Goal: Task Accomplishment & Management: Manage account settings

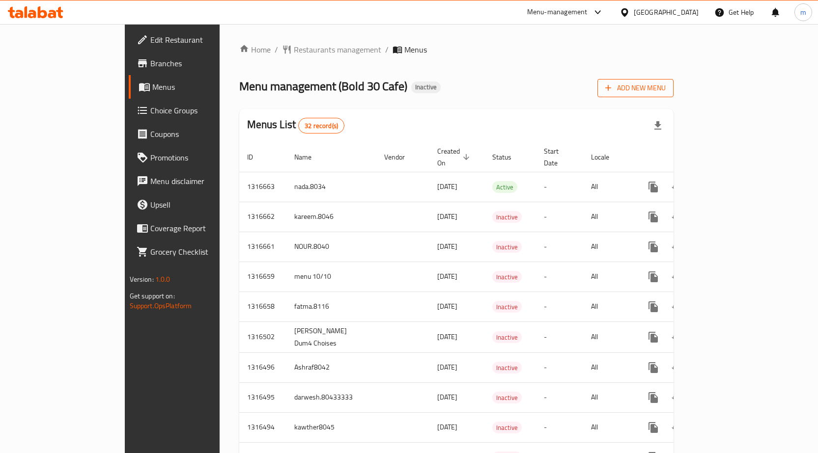
click at [673, 81] on button "Add New Menu" at bounding box center [635, 88] width 76 height 18
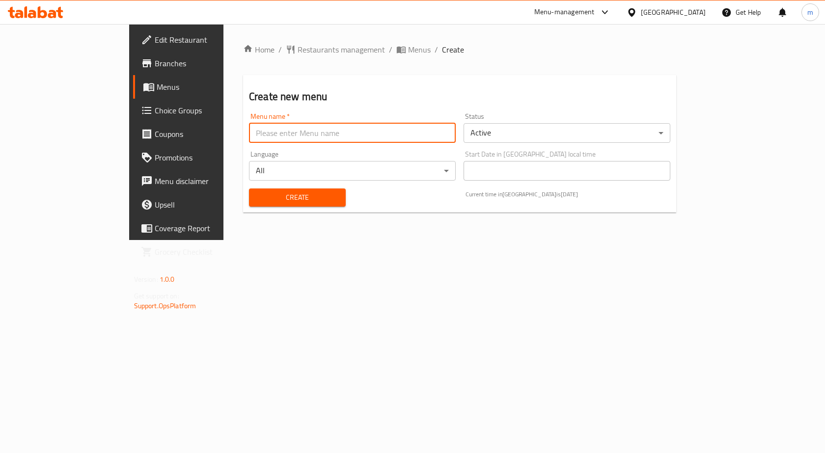
click at [336, 134] on input "text" at bounding box center [352, 133] width 207 height 20
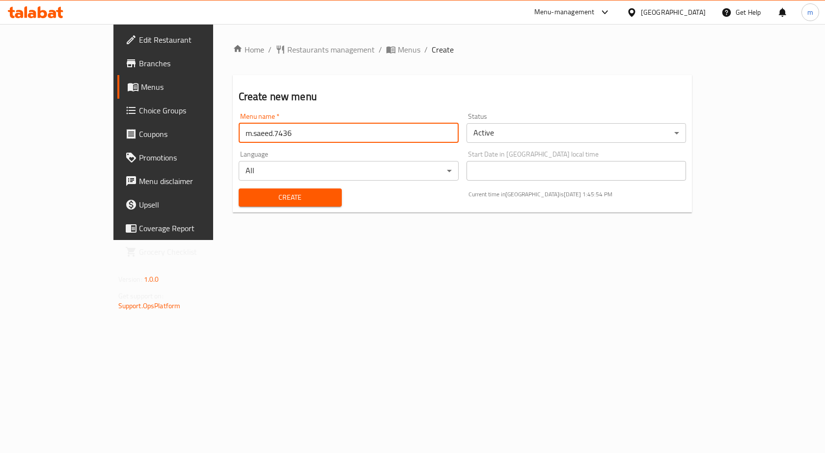
click at [244, 120] on div "Menu name   * [PERSON_NAME].7436 Menu name *" at bounding box center [349, 128] width 220 height 30
click at [244, 128] on input "m.saeed.7436" at bounding box center [349, 133] width 220 height 20
type input "m.saeed.7436 10/10"
click at [239, 189] on button "Create" at bounding box center [290, 198] width 103 height 18
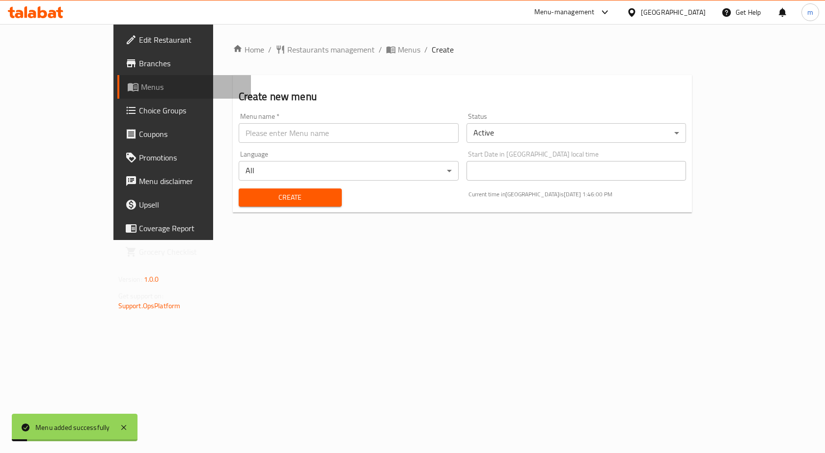
click at [141, 88] on span "Menus" at bounding box center [192, 87] width 103 height 12
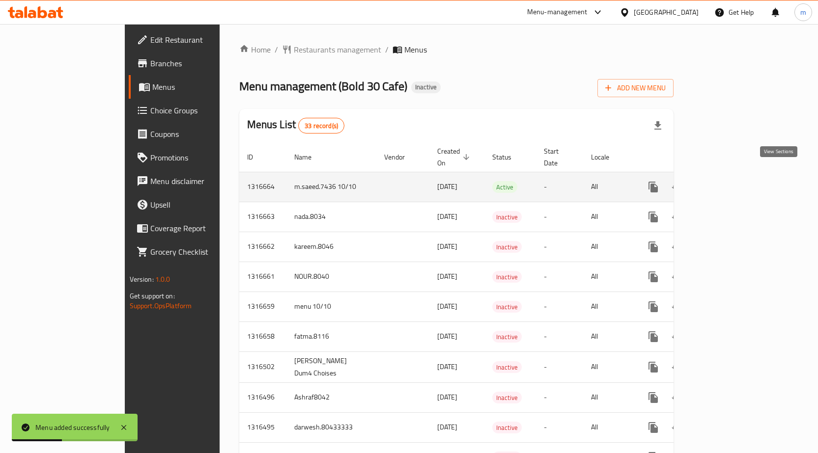
click at [728, 183] on icon "enhanced table" at bounding box center [724, 187] width 9 height 9
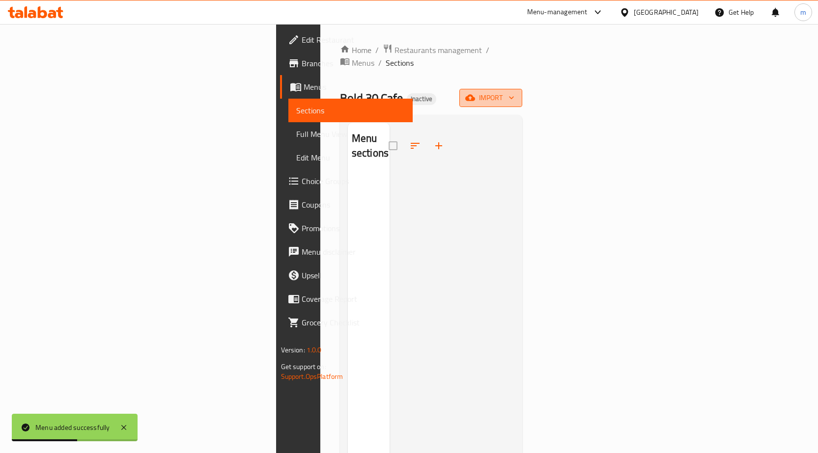
click at [522, 89] on button "import" at bounding box center [490, 98] width 63 height 18
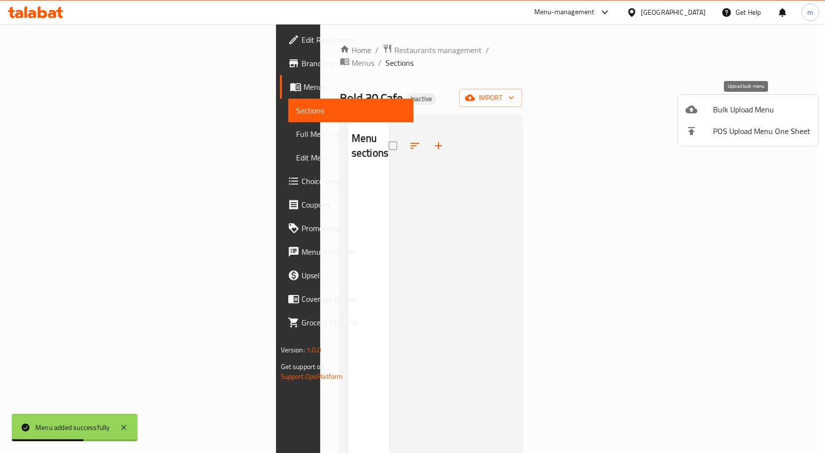
click at [705, 111] on div at bounding box center [700, 110] width 28 height 12
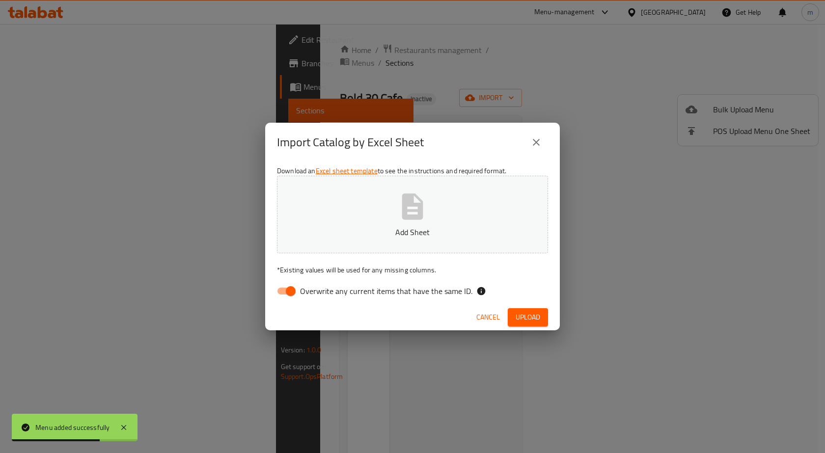
drag, startPoint x: 288, startPoint y: 289, endPoint x: 304, endPoint y: 250, distance: 41.2
click at [288, 289] on input "Overwrite any current items that have the same ID." at bounding box center [291, 291] width 56 height 19
checkbox input "false"
click at [321, 203] on button "Add Sheet" at bounding box center [412, 215] width 271 height 78
click at [519, 306] on div "Cancel Upload" at bounding box center [412, 318] width 295 height 26
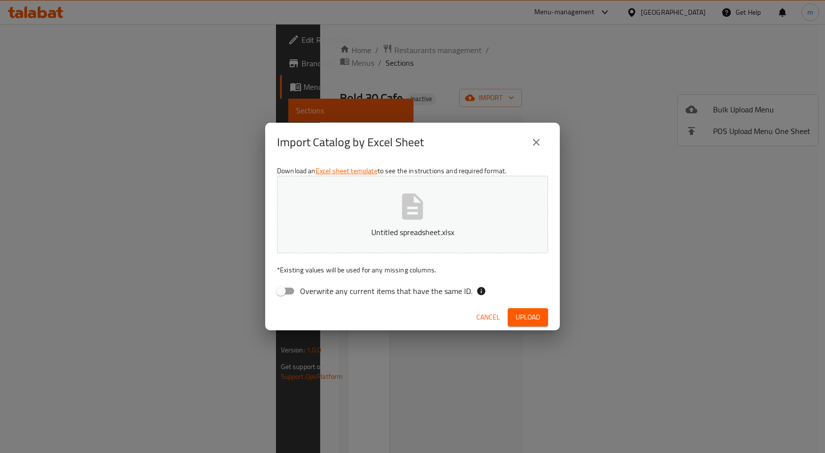
click at [521, 325] on button "Upload" at bounding box center [528, 317] width 40 height 18
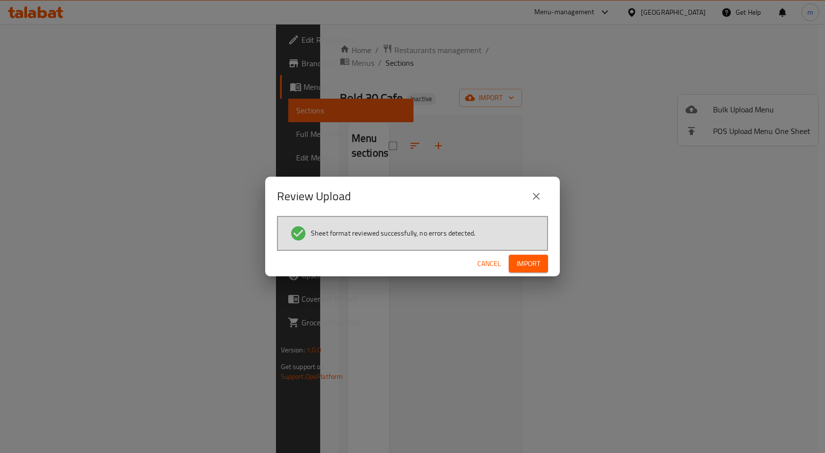
click at [540, 264] on span "Import" at bounding box center [529, 264] width 24 height 12
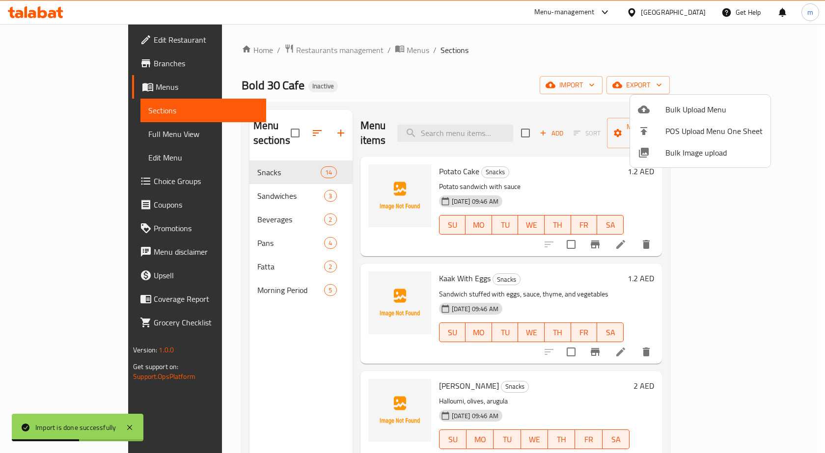
click at [12, 134] on div at bounding box center [412, 226] width 825 height 453
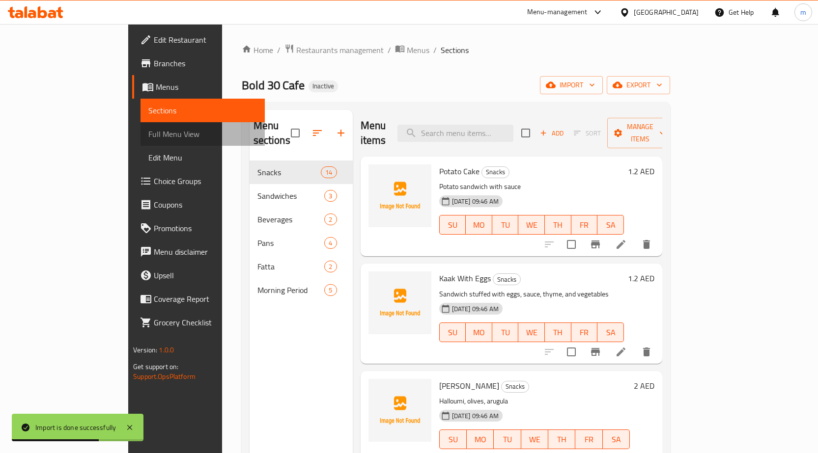
click at [140, 134] on link "Full Menu View" at bounding box center [202, 134] width 124 height 24
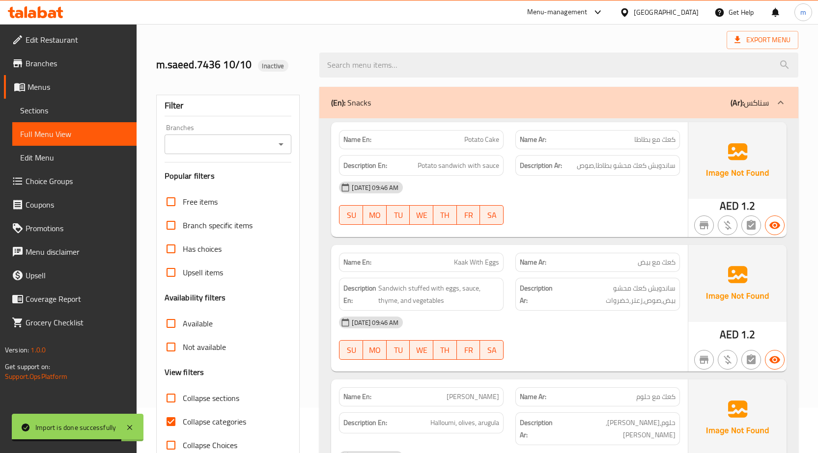
scroll to position [147, 0]
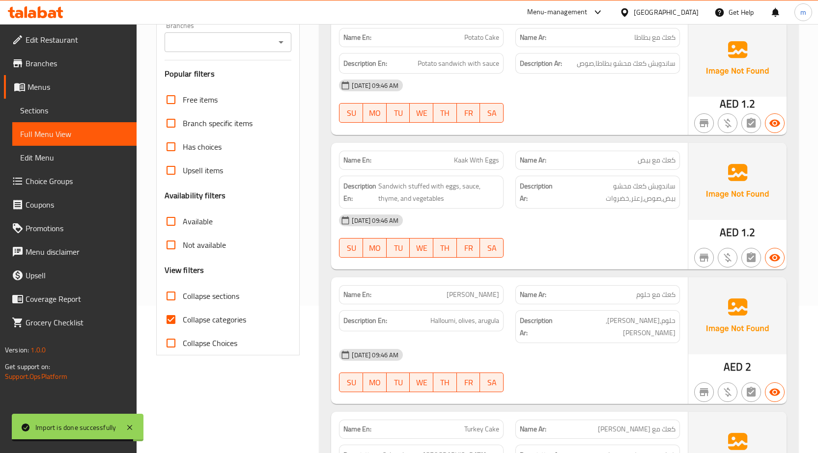
click at [180, 318] on input "Collapse categories" at bounding box center [171, 320] width 24 height 24
checkbox input "false"
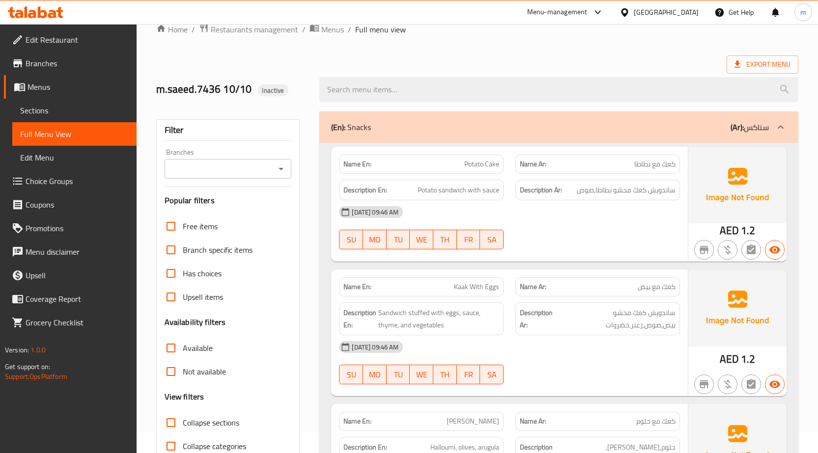
scroll to position [0, 0]
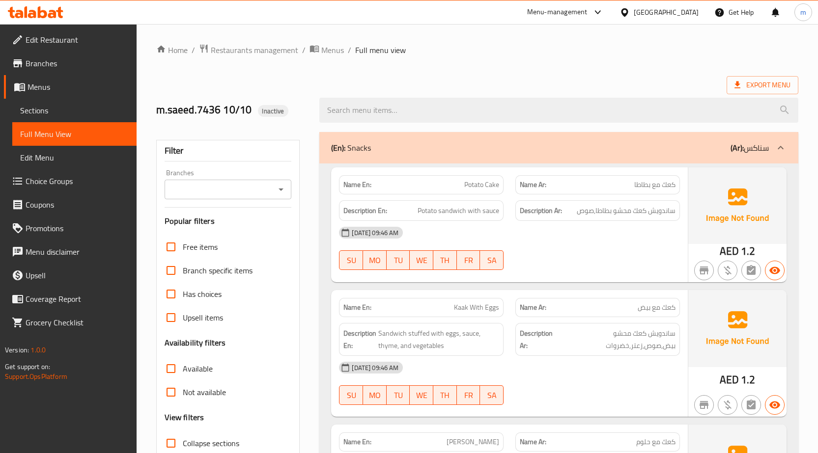
click at [40, 109] on span "Sections" at bounding box center [74, 111] width 109 height 12
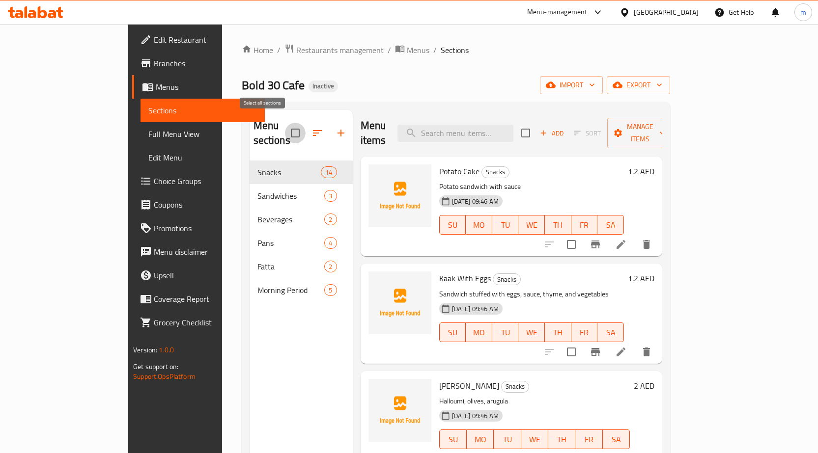
click at [285, 125] on input "checkbox" at bounding box center [295, 133] width 21 height 21
checkbox input "true"
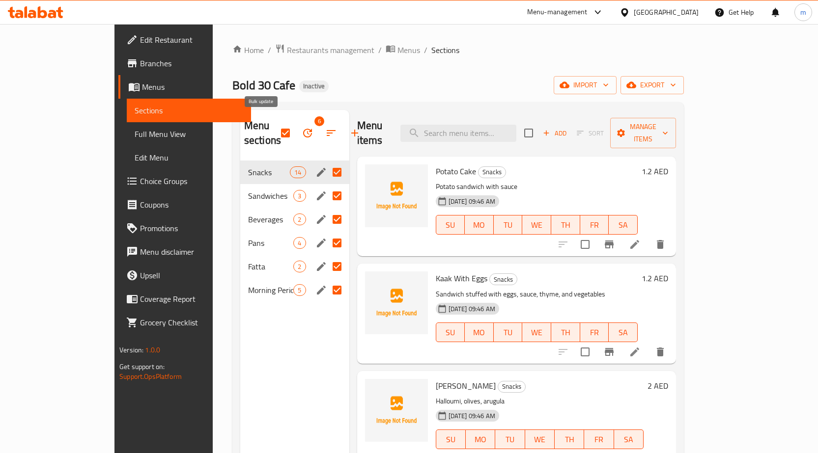
click at [302, 127] on icon "button" at bounding box center [308, 133] width 12 height 12
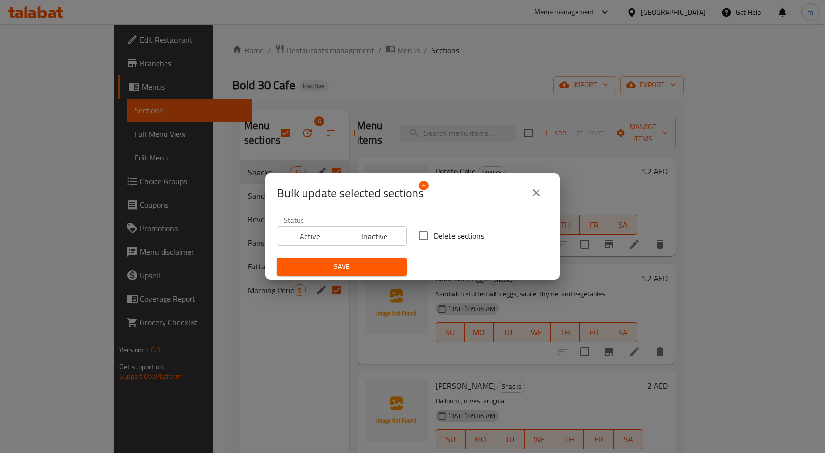
click at [420, 234] on input "Delete sections" at bounding box center [423, 235] width 21 height 21
checkbox input "true"
click at [374, 263] on span "Save" at bounding box center [342, 267] width 114 height 12
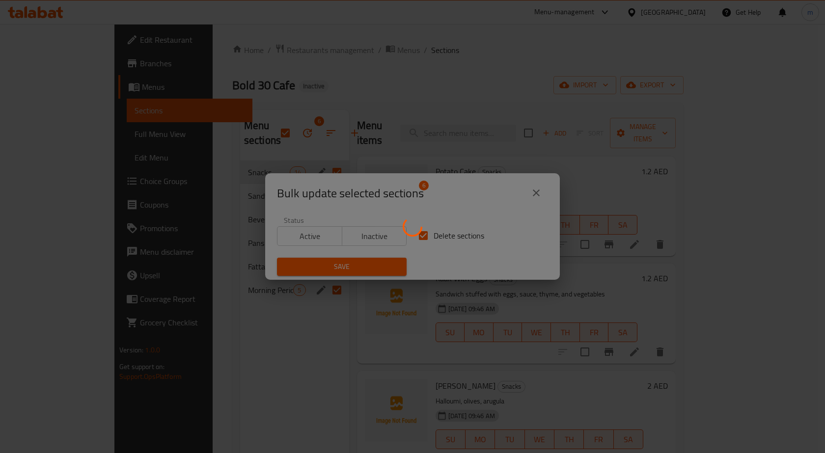
checkbox input "false"
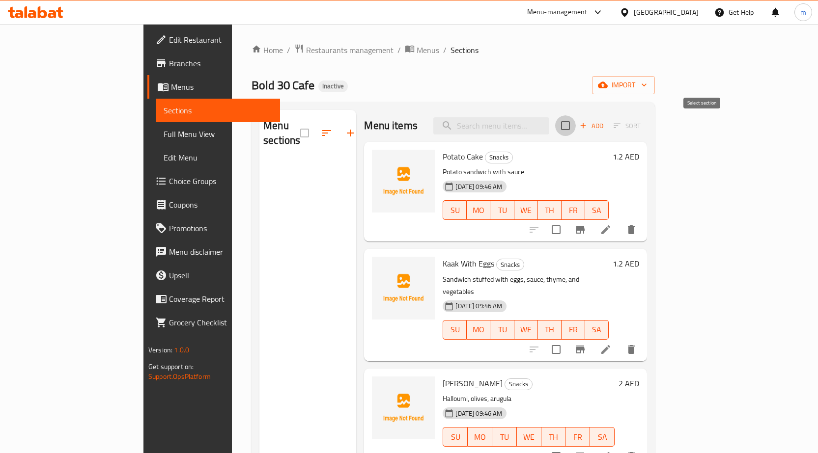
click at [576, 128] on input "checkbox" at bounding box center [565, 125] width 21 height 21
checkbox input "true"
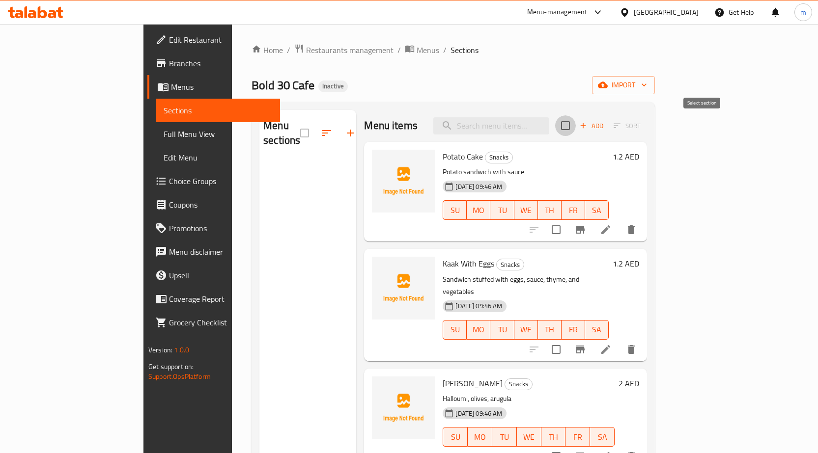
checkbox input "true"
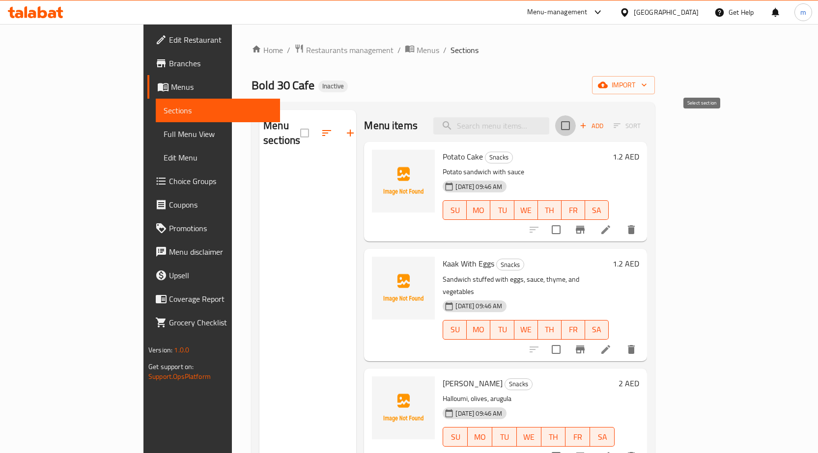
checkbox input "true"
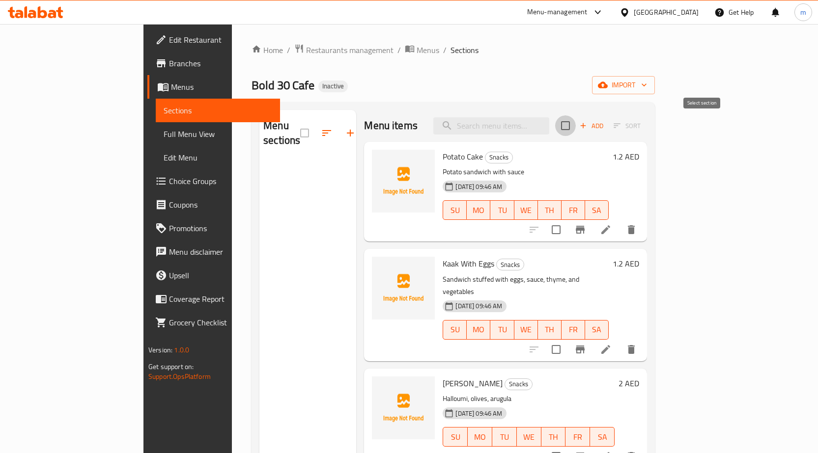
checkbox input "true"
click at [605, 127] on span "Add" at bounding box center [591, 125] width 27 height 11
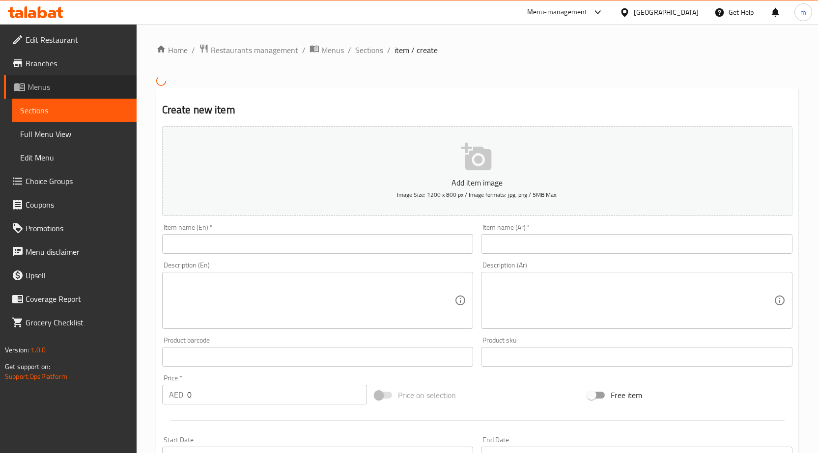
click at [62, 84] on span "Menus" at bounding box center [78, 87] width 101 height 12
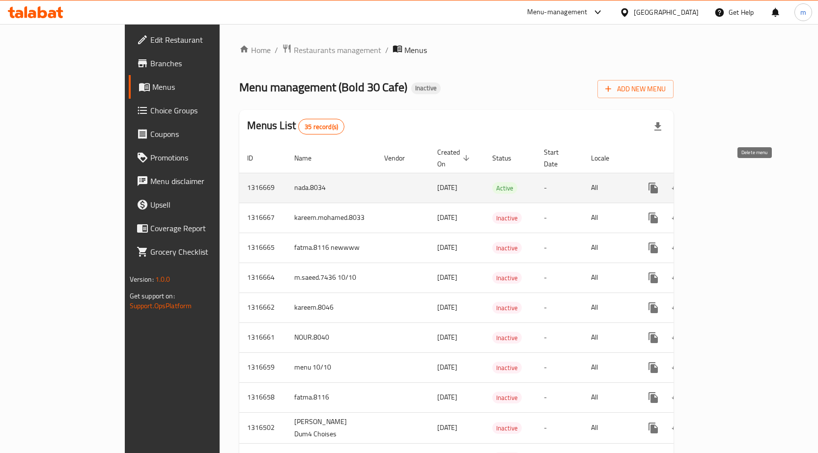
click at [704, 184] on icon "enhanced table" at bounding box center [700, 188] width 7 height 9
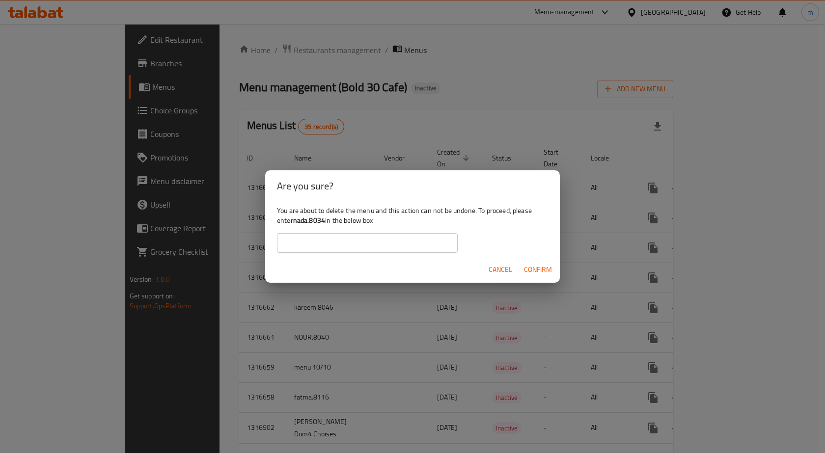
click at [455, 119] on div "Are you sure? You are about to delete the menu and this action can not be undon…" at bounding box center [412, 226] width 825 height 453
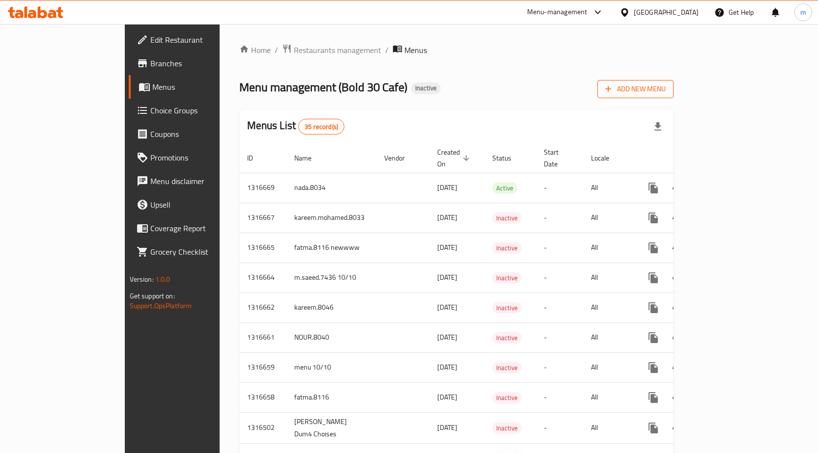
click at [666, 88] on span "Add New Menu" at bounding box center [635, 89] width 60 height 12
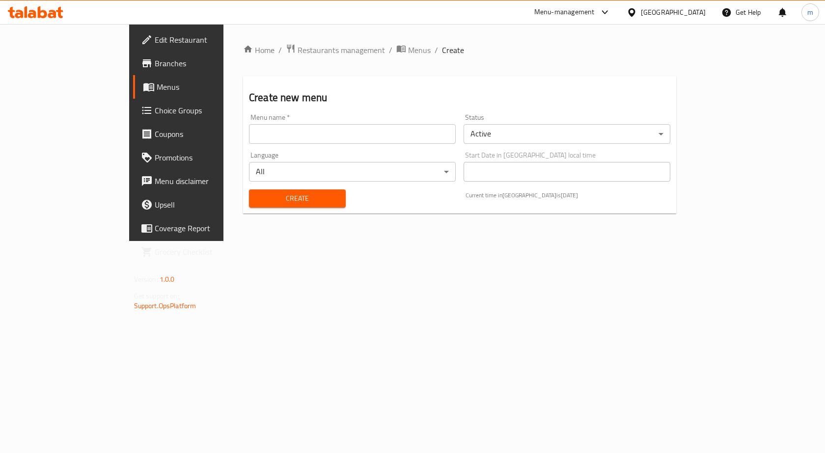
click at [249, 134] on input "text" at bounding box center [352, 134] width 207 height 20
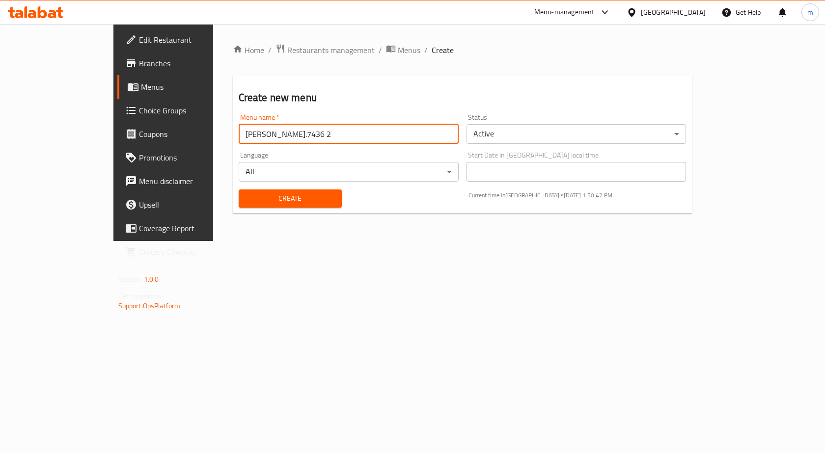
type input "[PERSON_NAME].7436 2"
click at [239, 190] on button "Create" at bounding box center [290, 199] width 103 height 18
click at [117, 94] on link "Menus" at bounding box center [184, 87] width 134 height 24
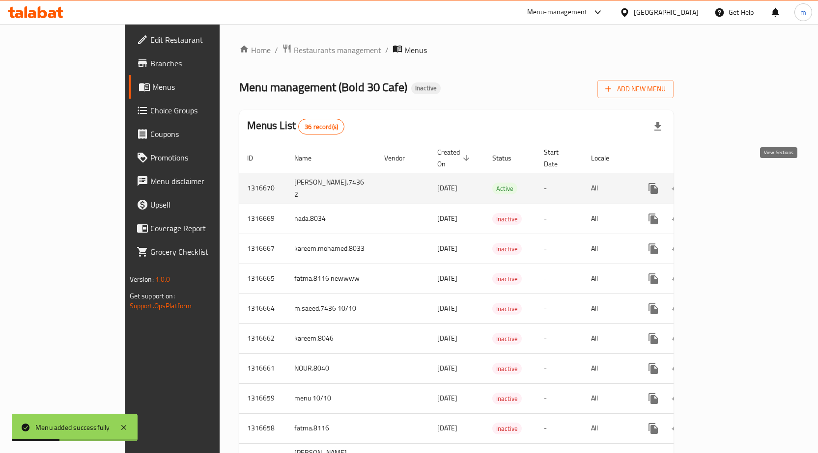
click at [730, 183] on icon "enhanced table" at bounding box center [724, 189] width 12 height 12
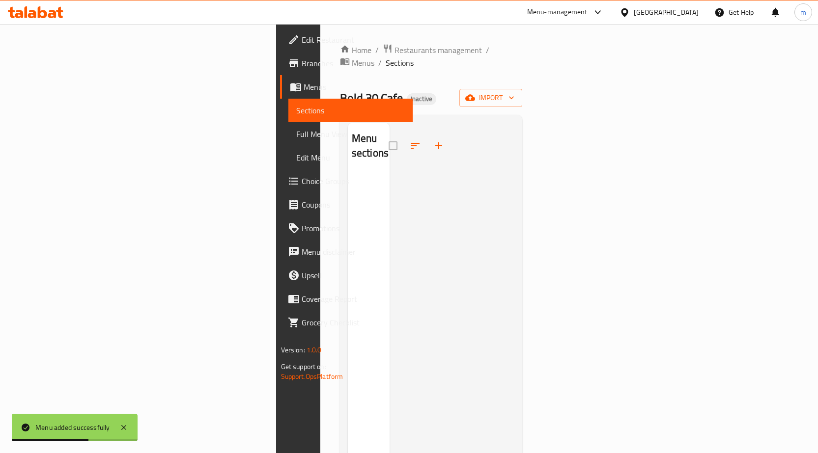
click at [523, 96] on div "Home / Restaurants management / Menus / Sections Bold 30 Cafe Inactive import M…" at bounding box center [431, 314] width 183 height 540
click at [523, 94] on div "Home / Restaurants management / Menus / Sections Bold 30 Cafe Inactive import M…" at bounding box center [431, 314] width 183 height 540
click at [514, 92] on span "import" at bounding box center [490, 98] width 47 height 12
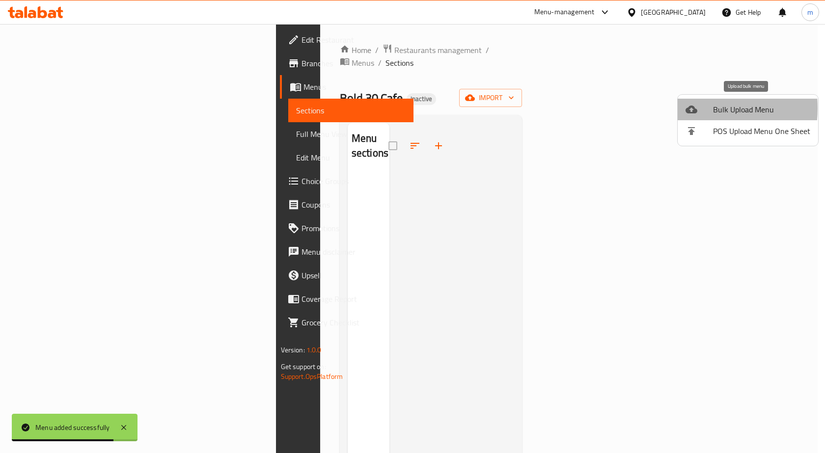
click at [680, 108] on li "Bulk Upload Menu" at bounding box center [748, 110] width 140 height 22
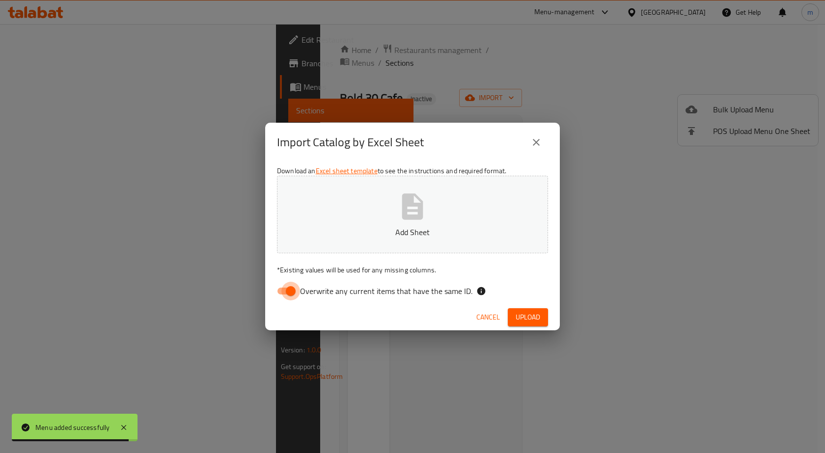
click at [289, 289] on input "Overwrite any current items that have the same ID." at bounding box center [291, 291] width 56 height 19
checkbox input "false"
click at [377, 185] on button "Add Sheet" at bounding box center [412, 215] width 271 height 78
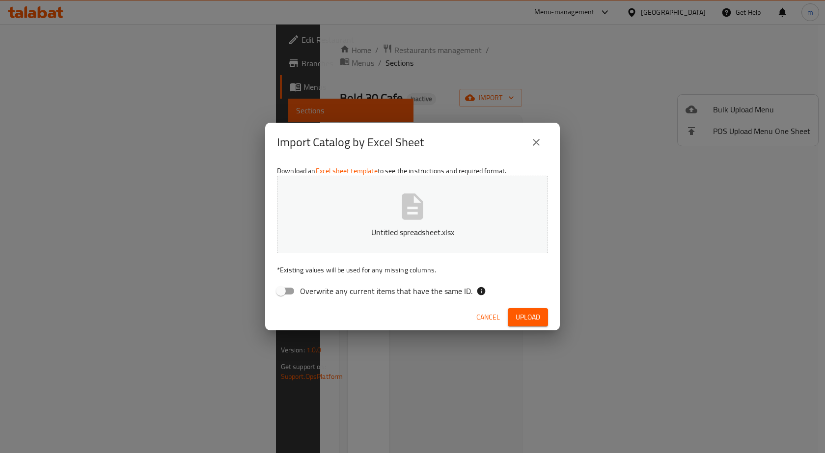
click at [506, 308] on div "Cancel Upload" at bounding box center [412, 318] width 295 height 26
click at [513, 320] on button "Upload" at bounding box center [528, 317] width 40 height 18
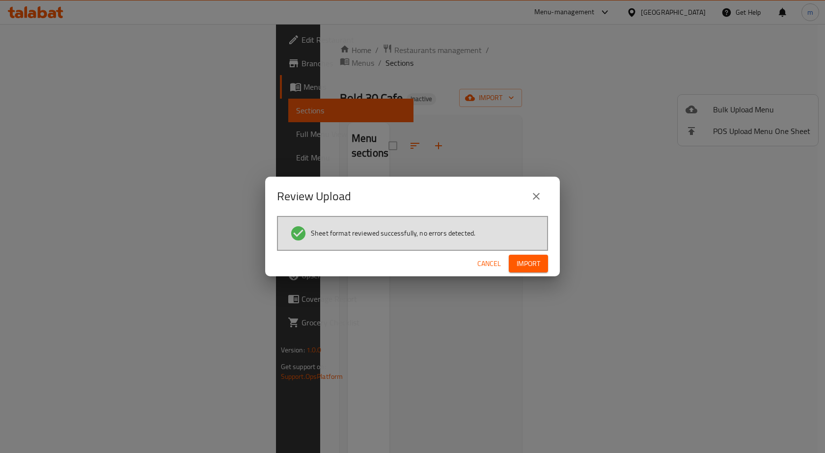
click at [533, 264] on span "Import" at bounding box center [529, 264] width 24 height 12
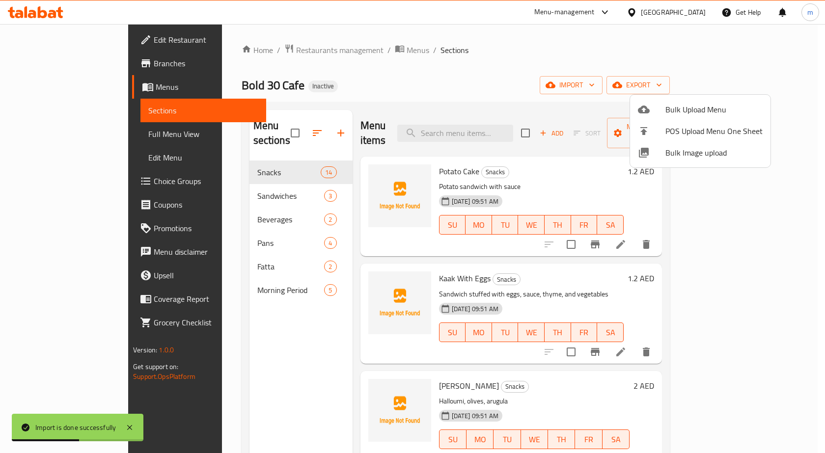
click at [44, 140] on div at bounding box center [412, 226] width 825 height 453
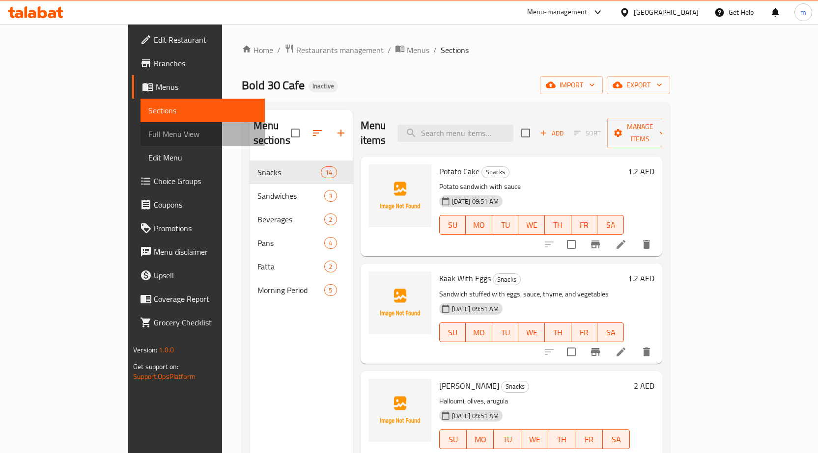
click at [148, 129] on span "Full Menu View" at bounding box center [202, 134] width 109 height 12
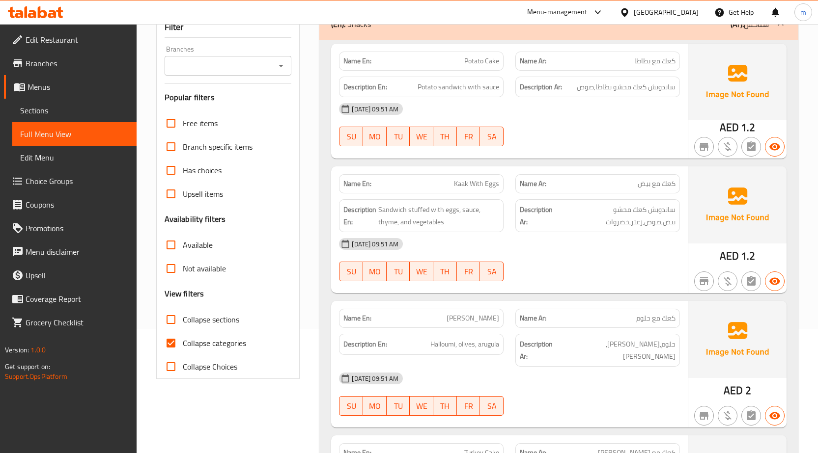
scroll to position [344, 0]
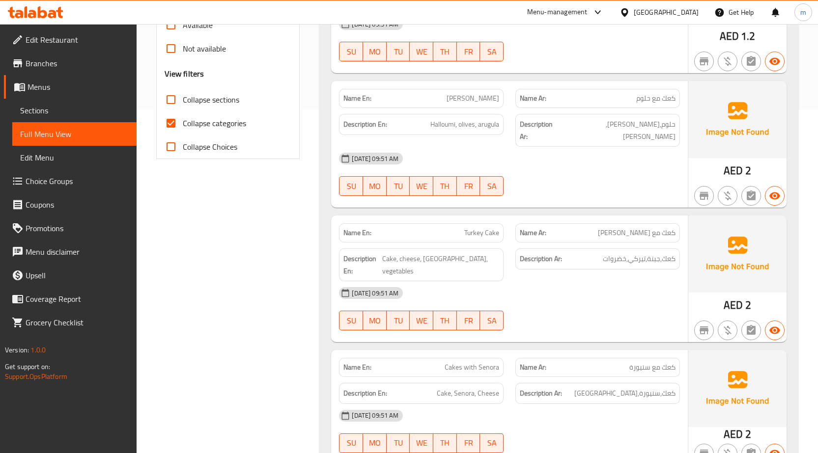
click at [169, 124] on input "Collapse categories" at bounding box center [171, 123] width 24 height 24
checkbox input "false"
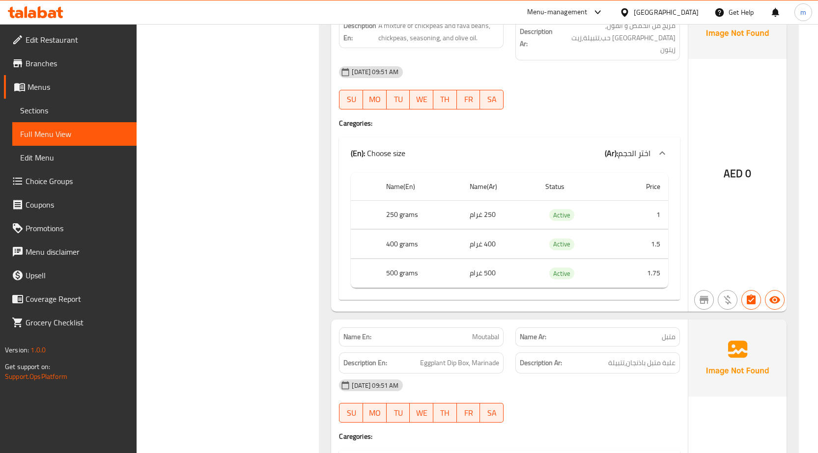
scroll to position [4883, 0]
